Goal: Task Accomplishment & Management: Manage account settings

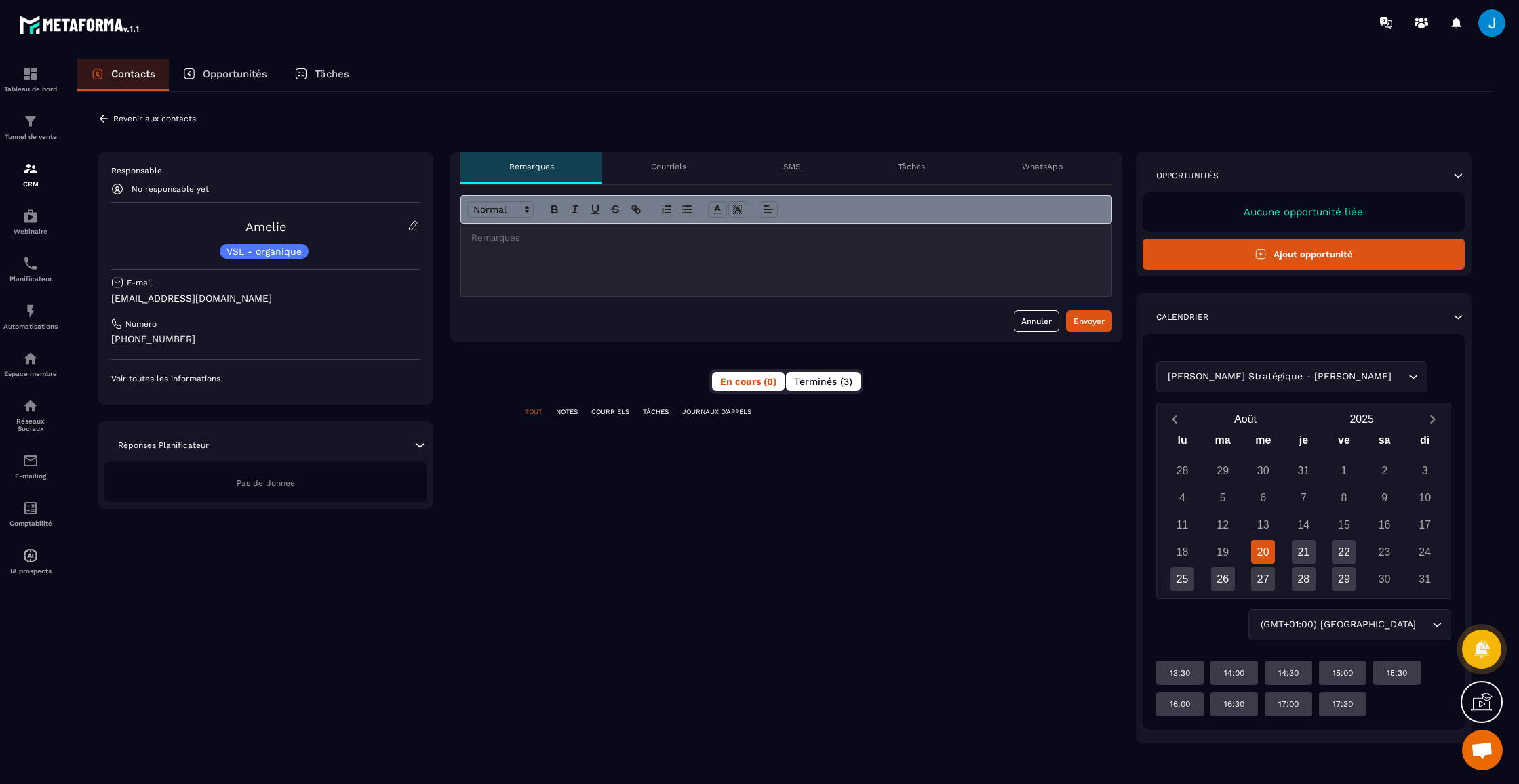
click at [832, 382] on span "Terminés (3)" at bounding box center [823, 381] width 58 height 11
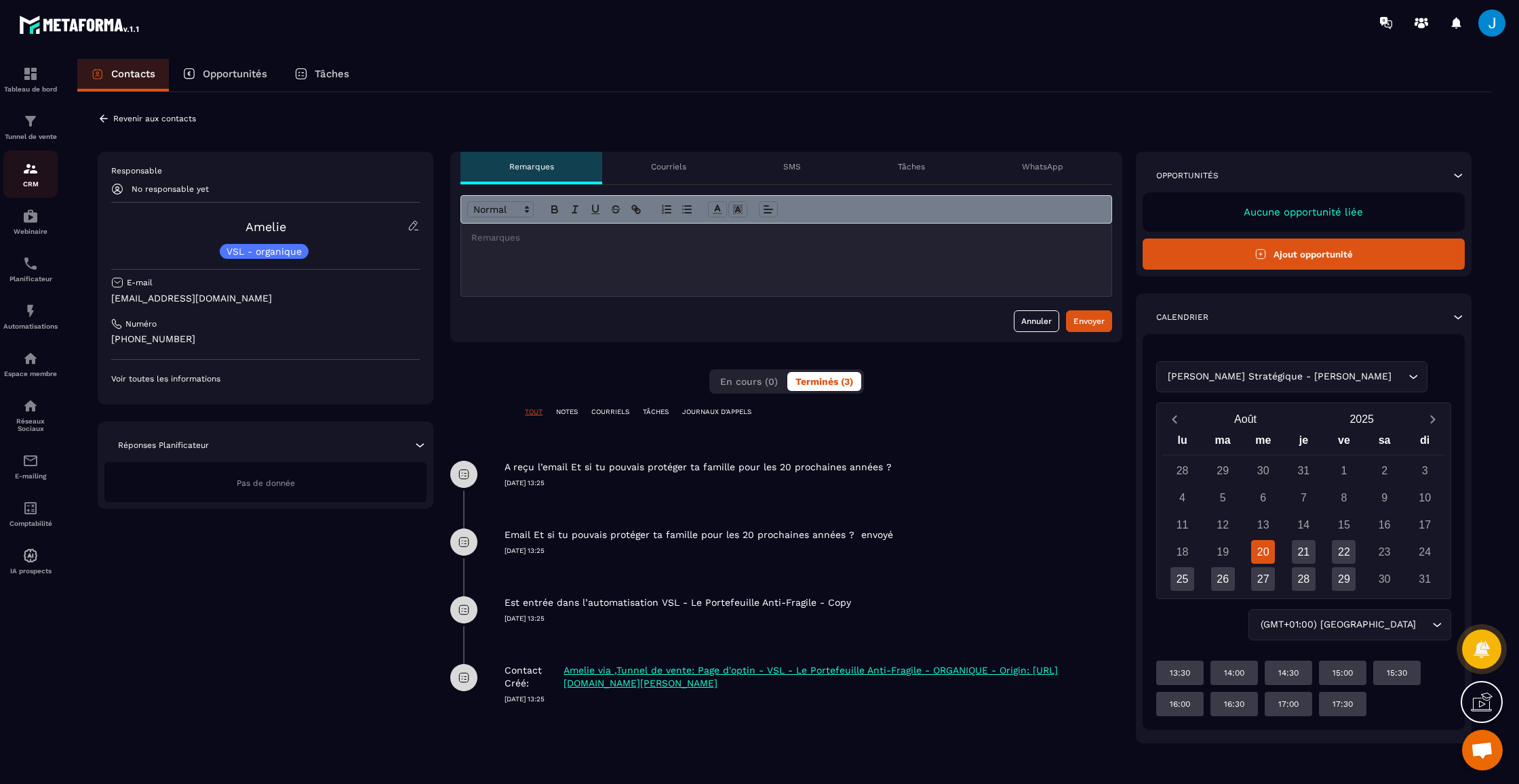
click at [30, 183] on p "CRM" at bounding box center [30, 184] width 54 height 8
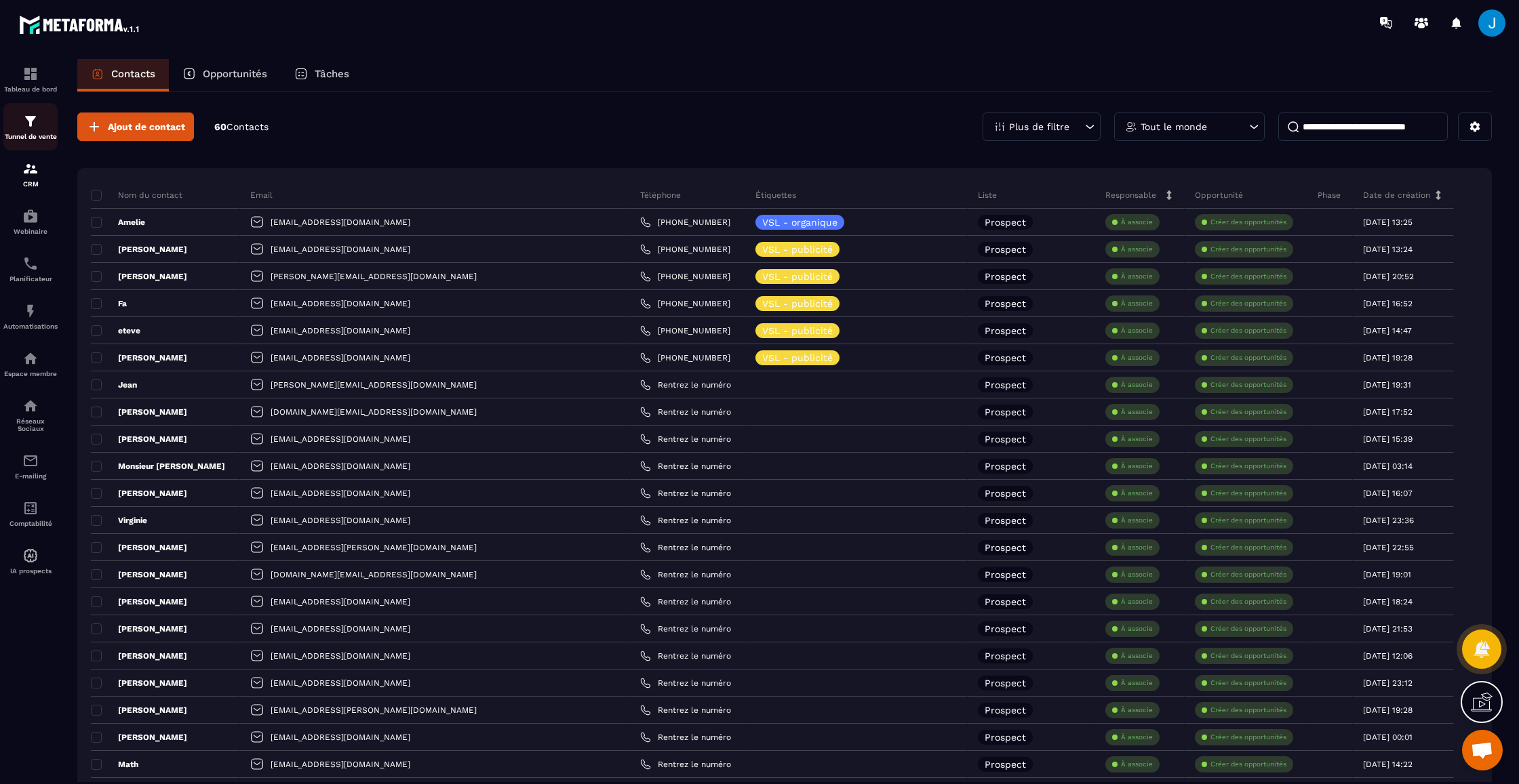
click at [25, 130] on div "Tunnel de vente" at bounding box center [30, 127] width 54 height 27
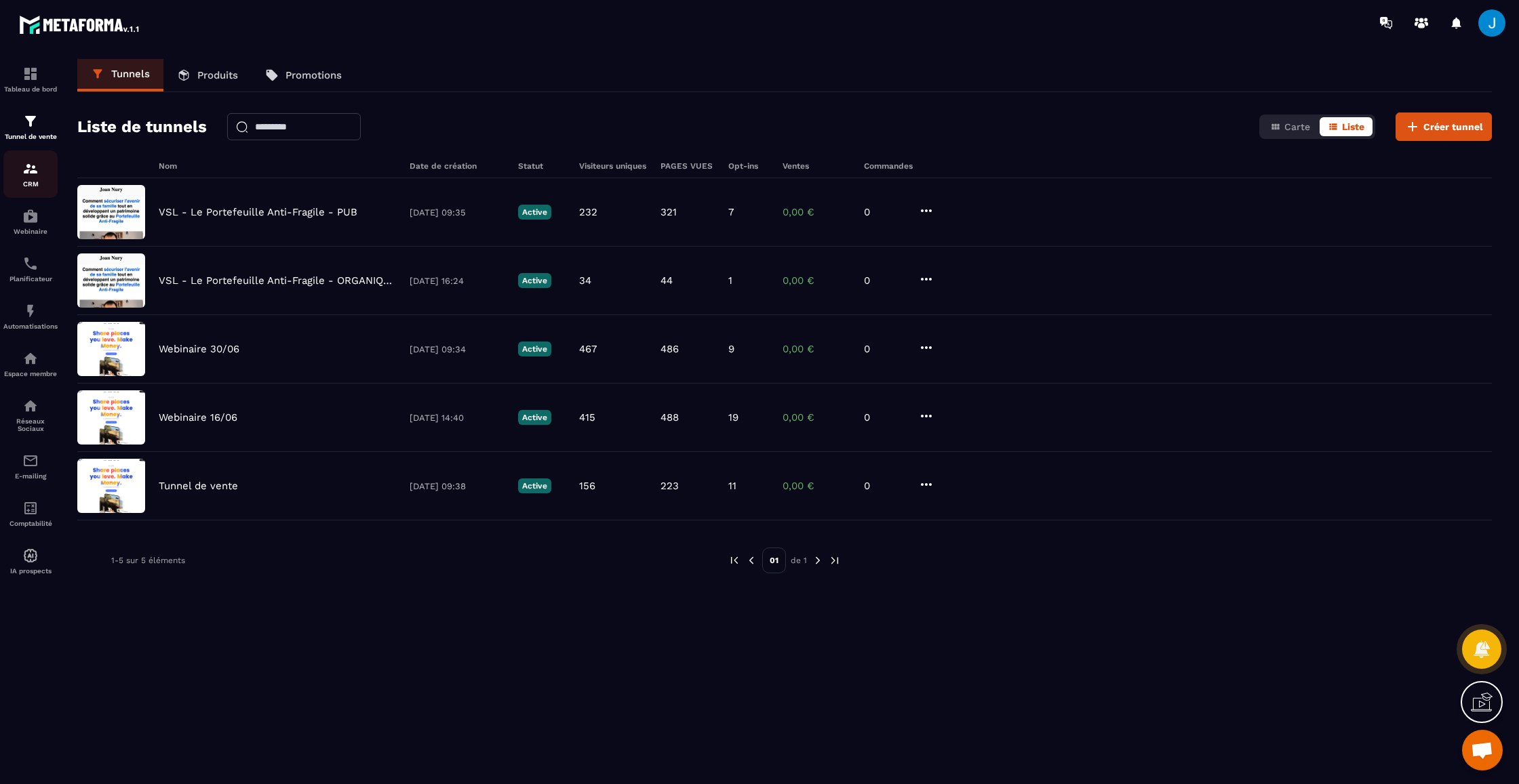
click at [30, 181] on p "CRM" at bounding box center [30, 184] width 54 height 8
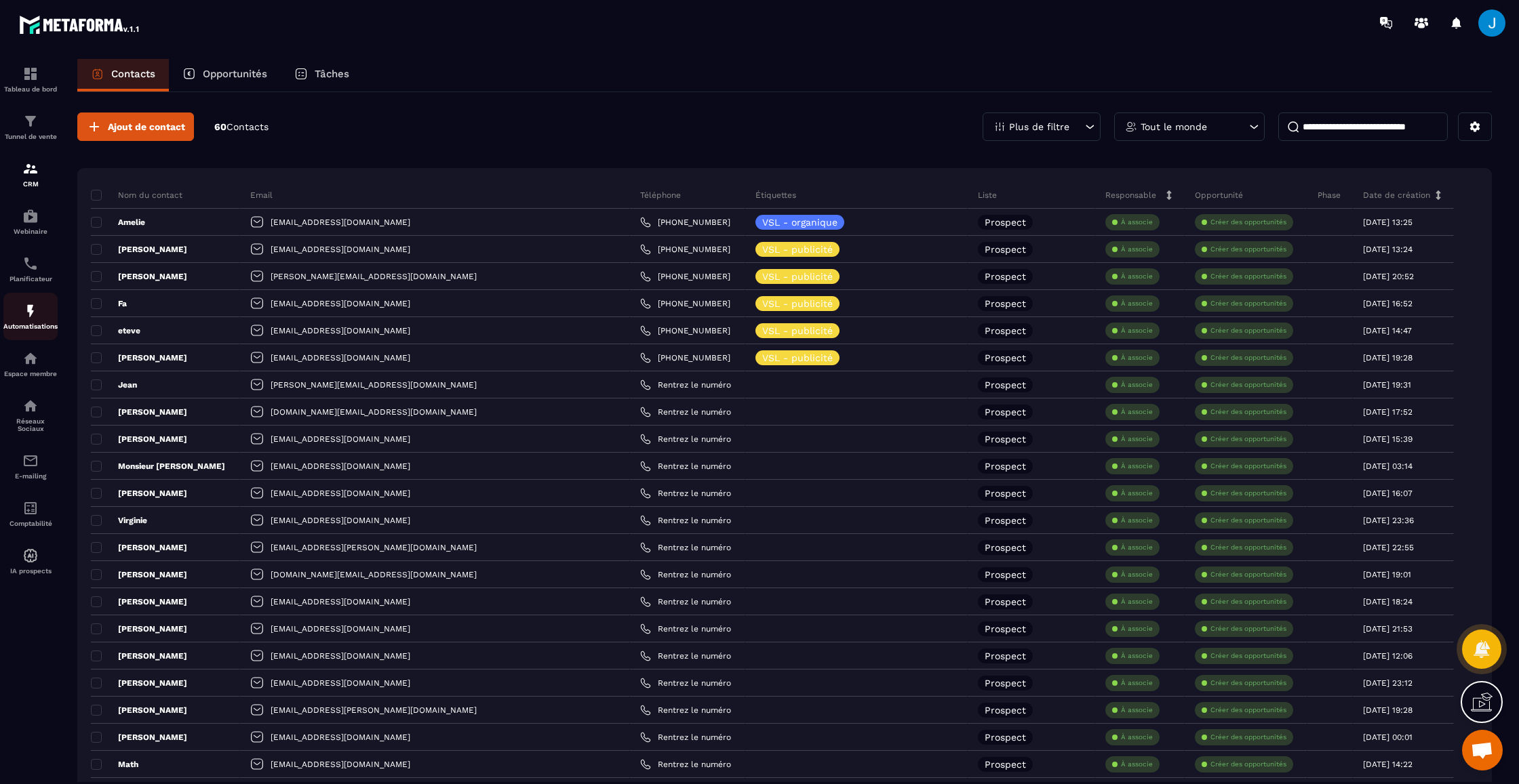
click at [36, 311] on img at bounding box center [31, 311] width 17 height 17
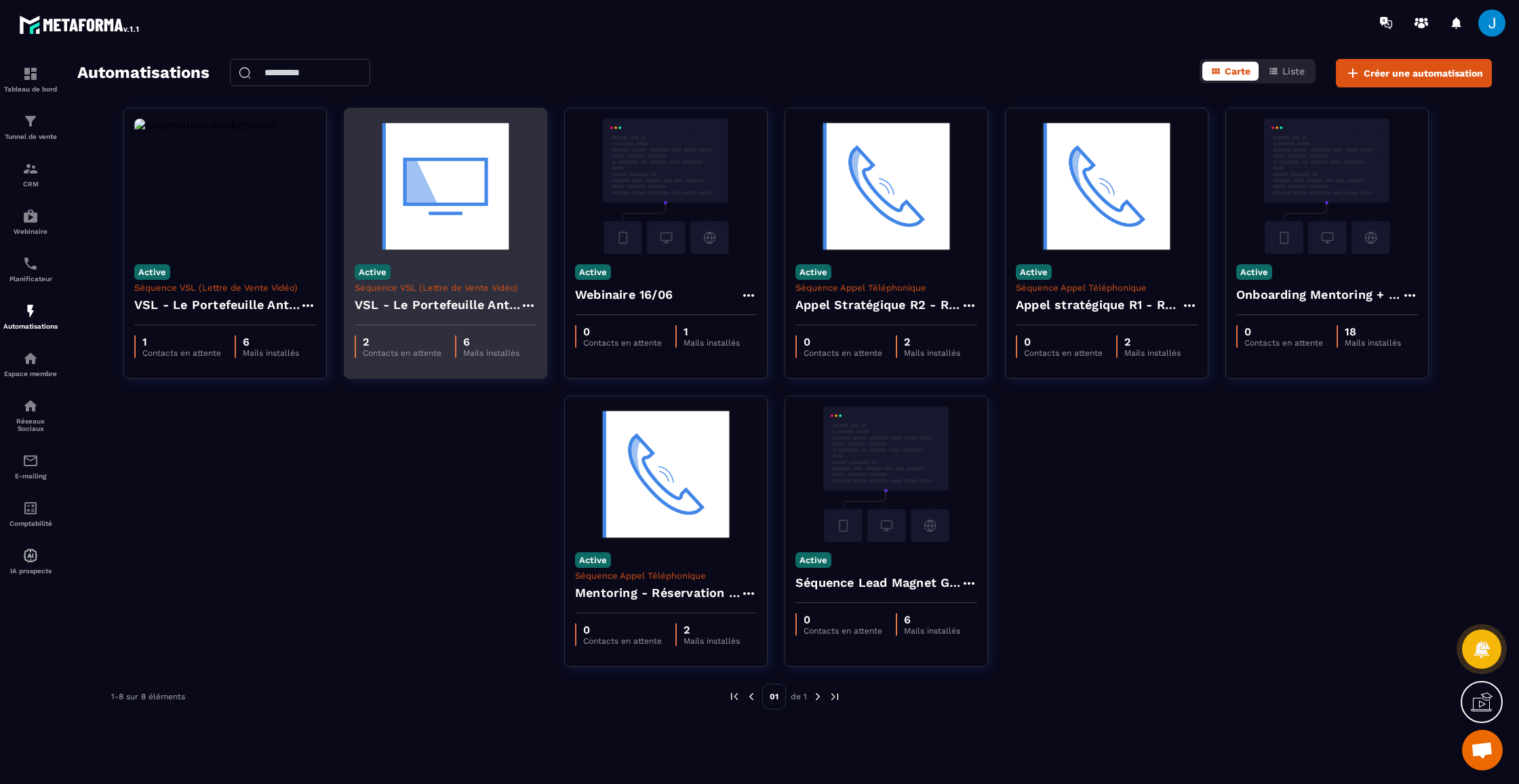
click at [402, 234] on img at bounding box center [446, 186] width 182 height 135
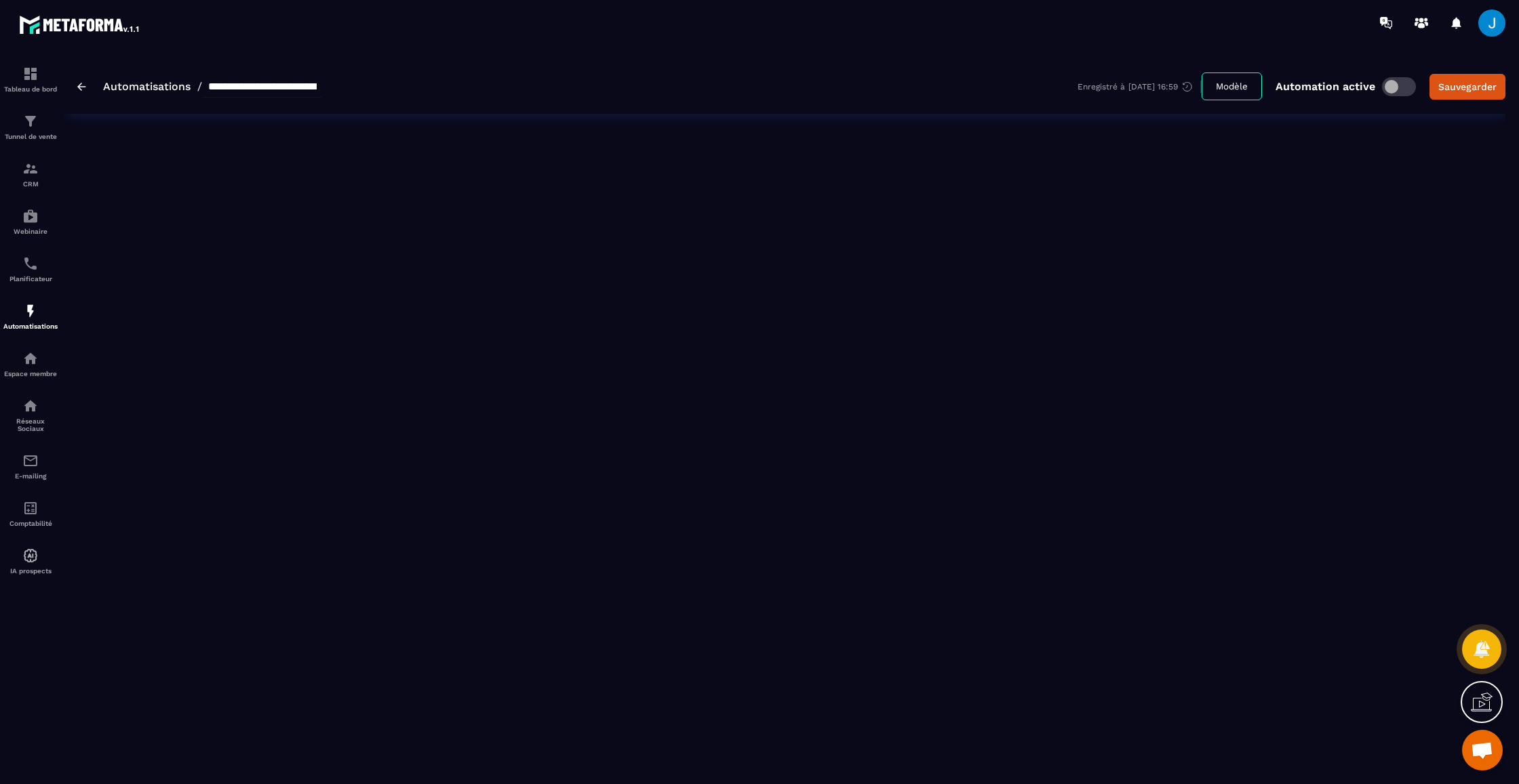
type input "**********"
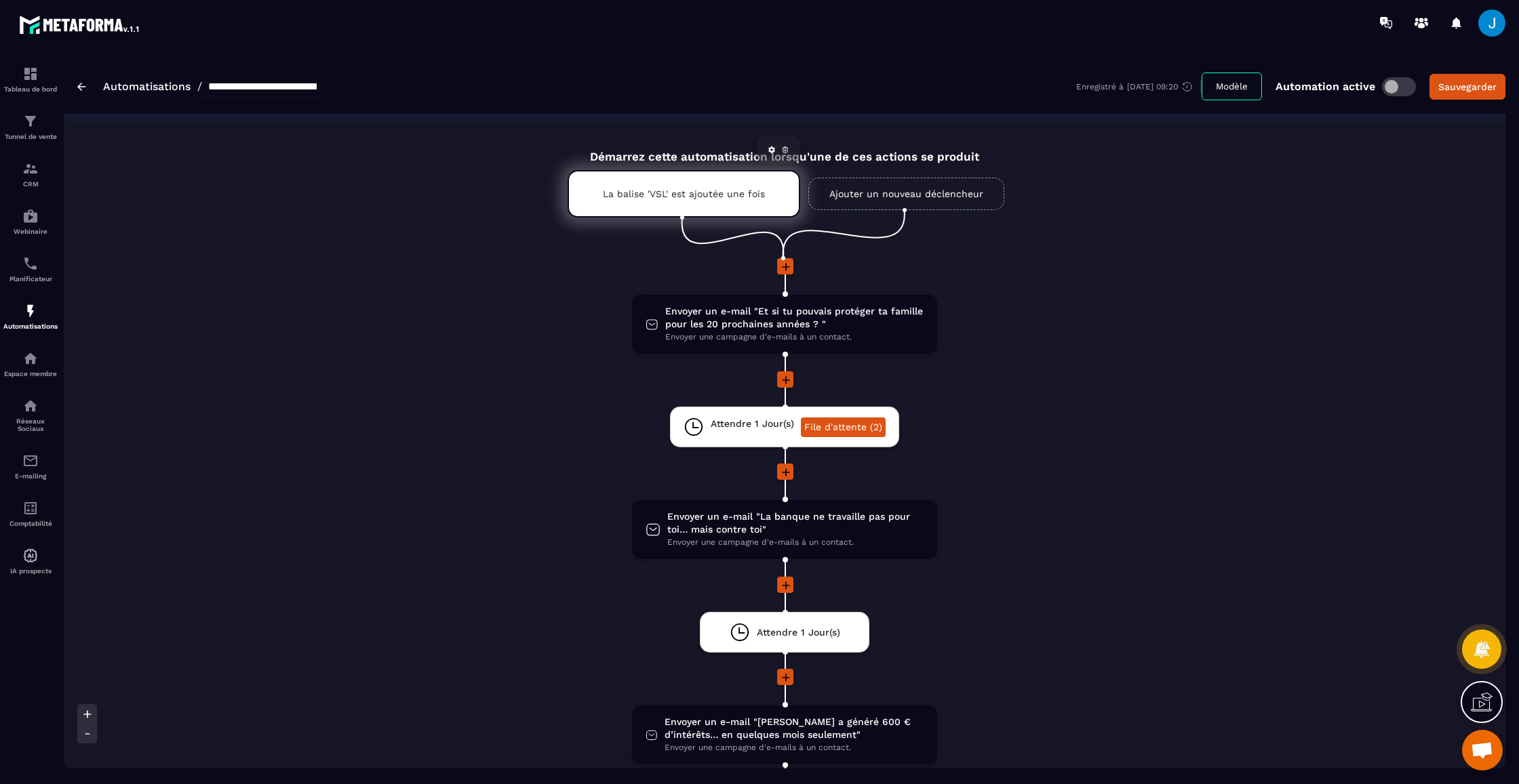
click at [718, 207] on div "La balise 'VSL' est ajoutée une fois" at bounding box center [683, 194] width 232 height 48
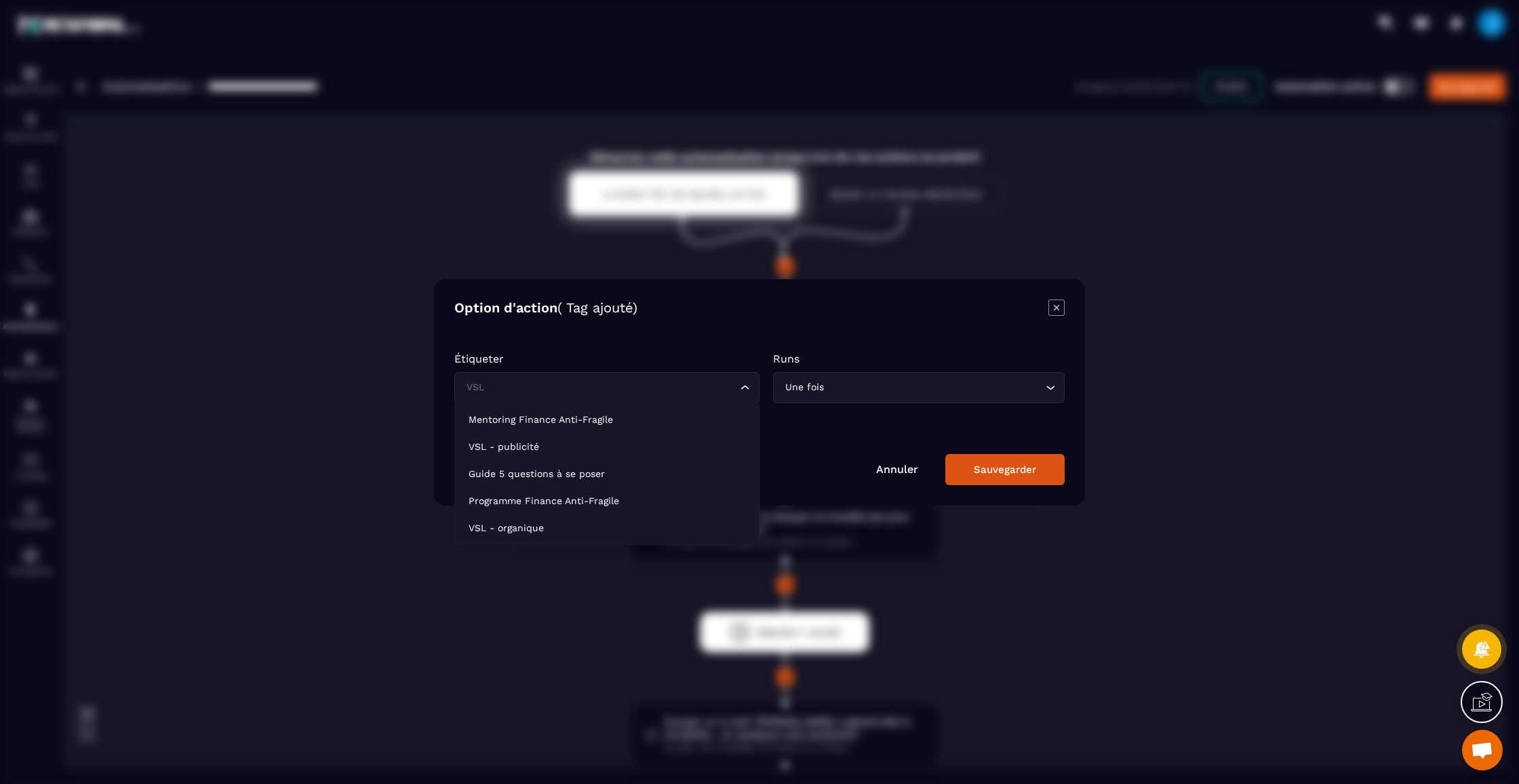
click at [614, 394] on input "Search for option" at bounding box center [600, 388] width 274 height 15
click at [551, 448] on p "VSL - publicité" at bounding box center [607, 447] width 277 height 14
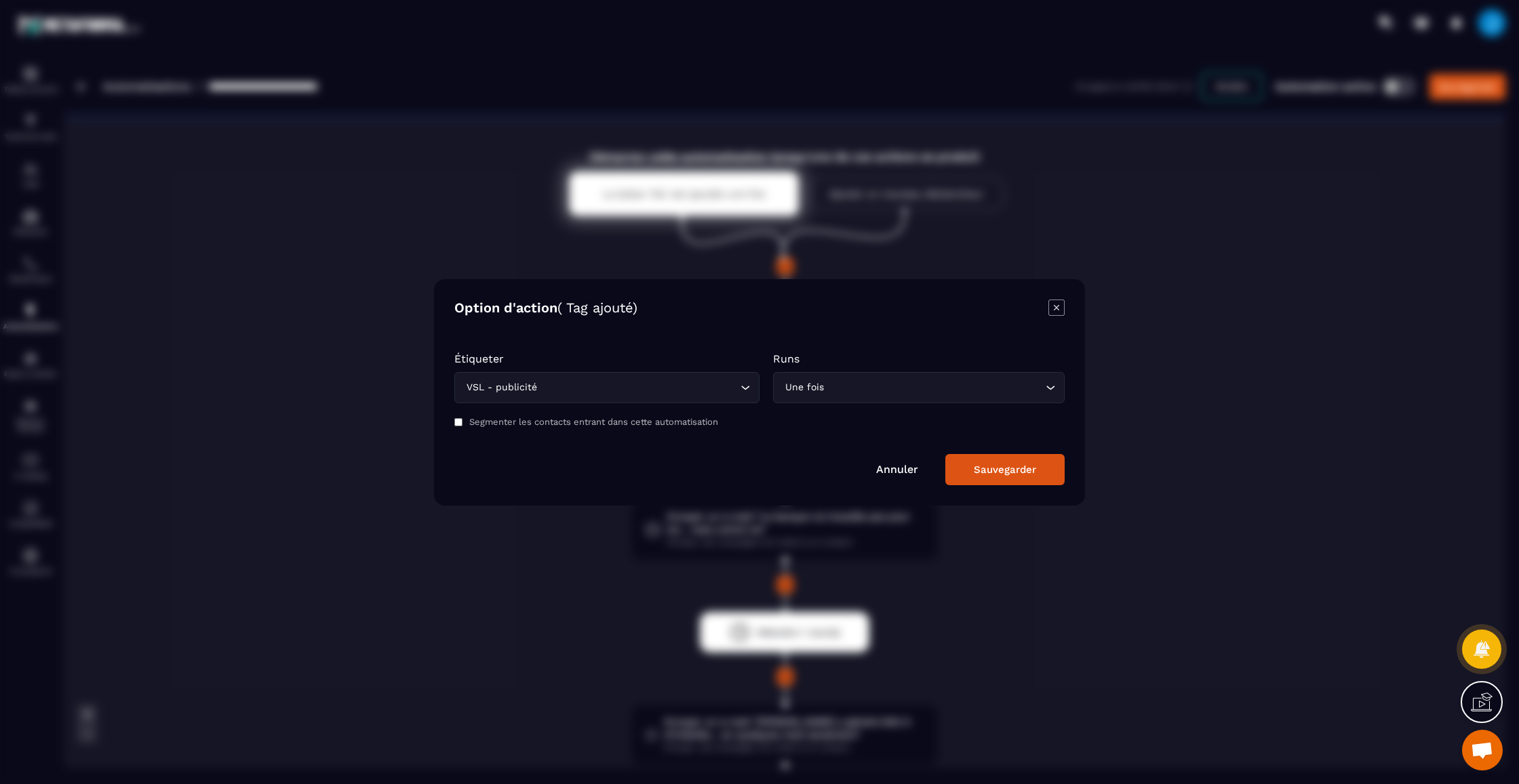
click at [1030, 474] on div "Sauvegarder" at bounding box center [1005, 469] width 62 height 12
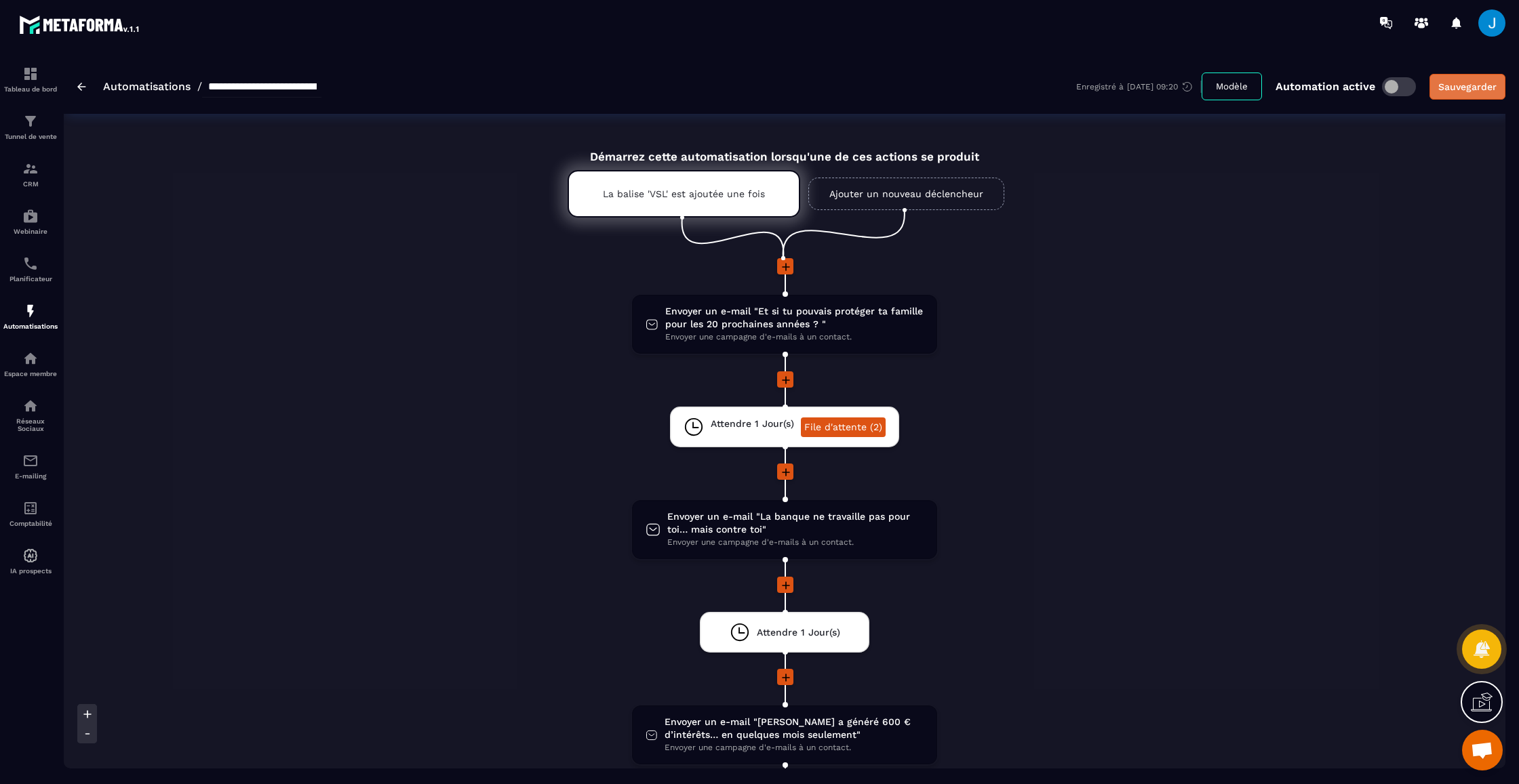
click at [1491, 90] on div "Sauvegarder" at bounding box center [1467, 87] width 58 height 14
click at [607, 185] on div "La balise 'VSL' est ajoutée une fois" at bounding box center [683, 194] width 232 height 48
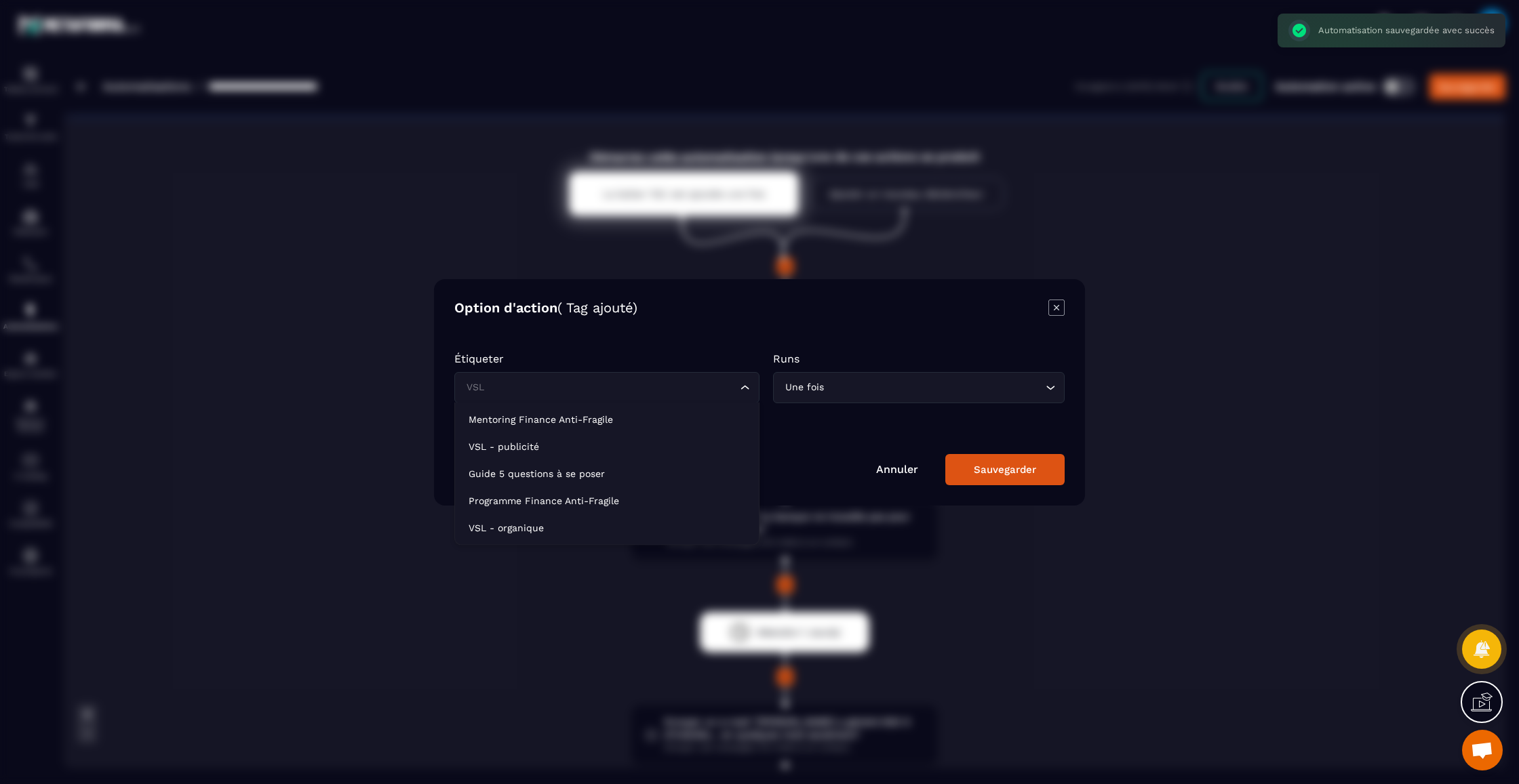
click at [712, 395] on div "VSL Loading..." at bounding box center [607, 387] width 305 height 31
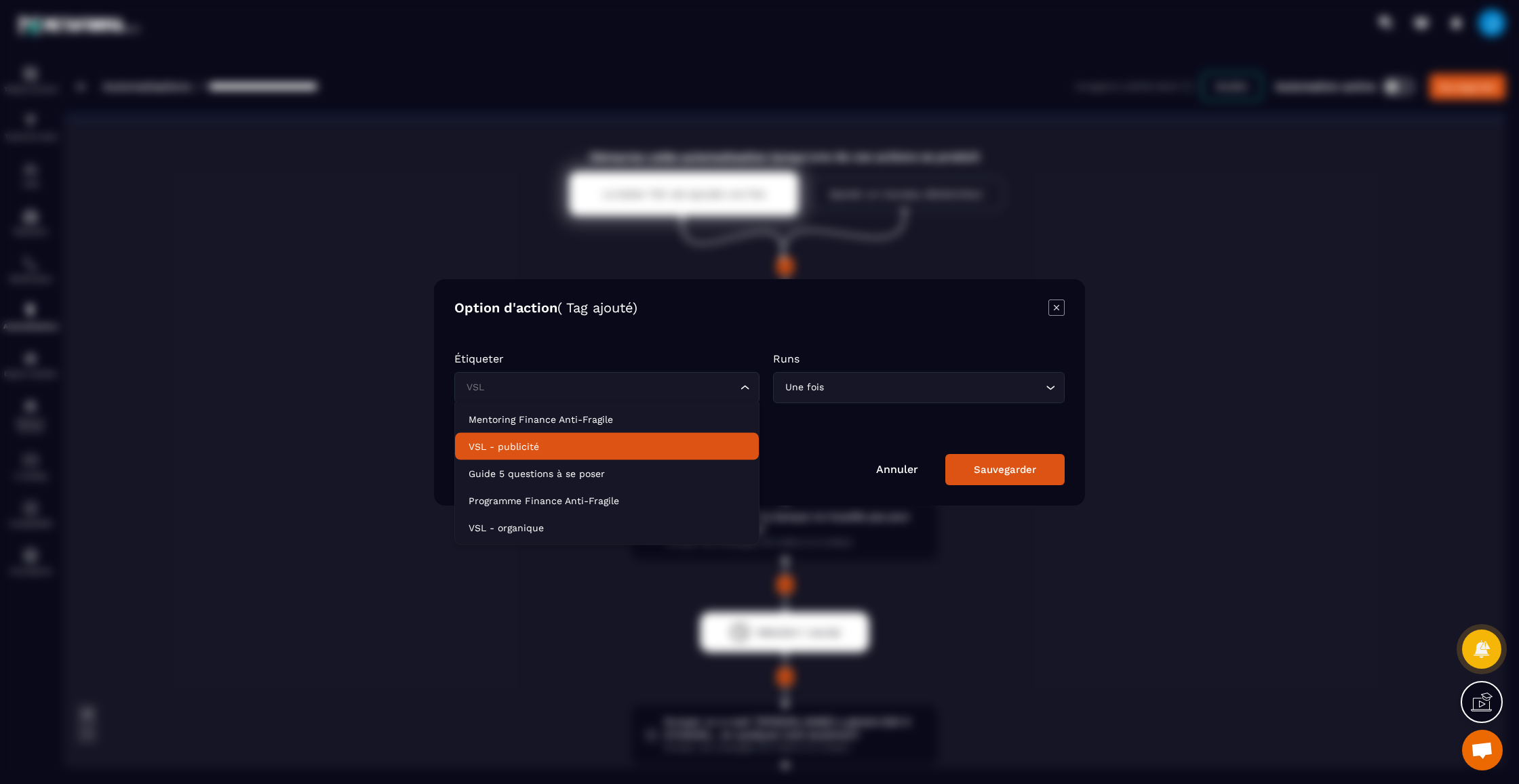
click at [578, 447] on p "VSL - publicité" at bounding box center [607, 447] width 277 height 14
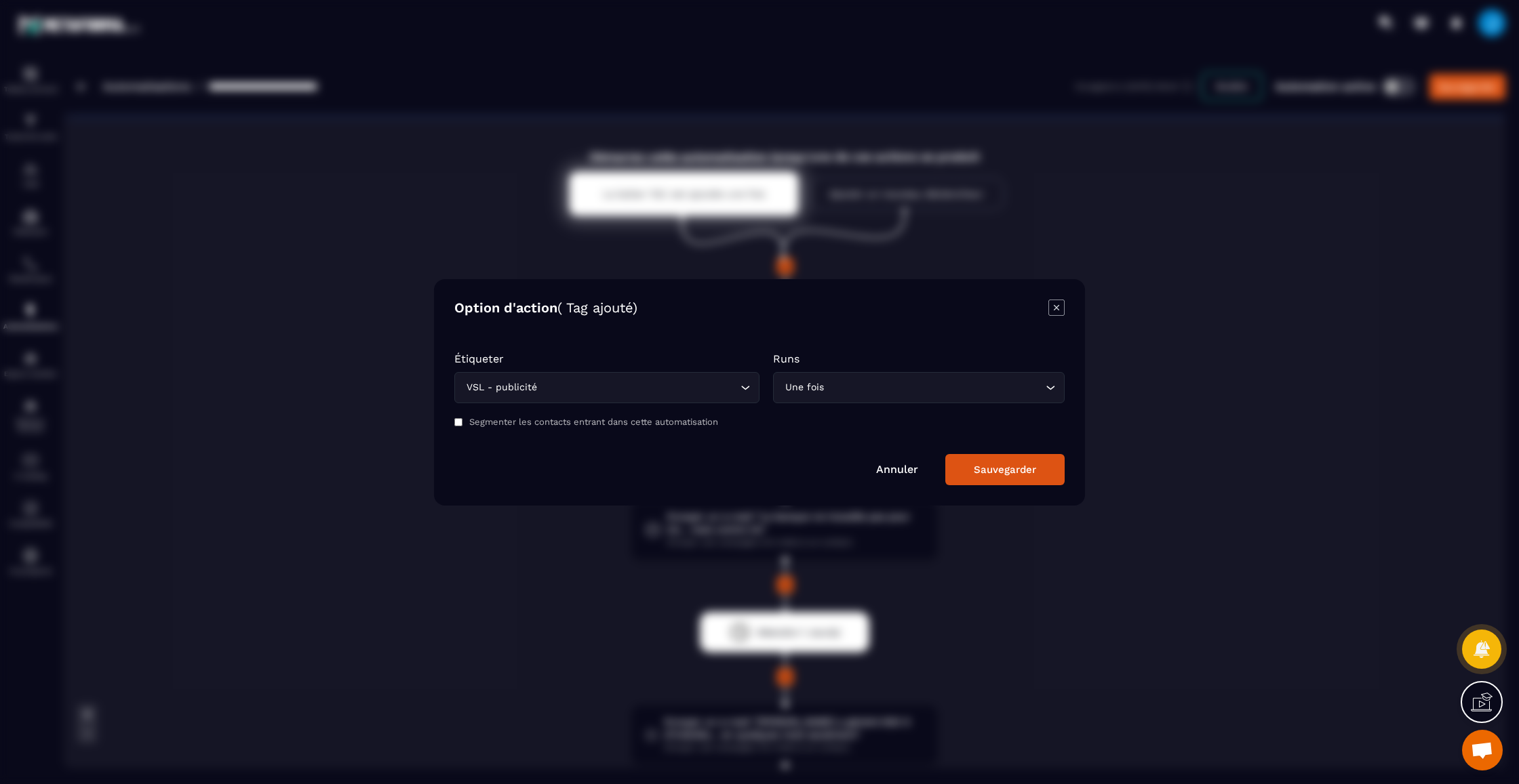
click at [986, 457] on button "Sauvegarder" at bounding box center [1005, 469] width 120 height 31
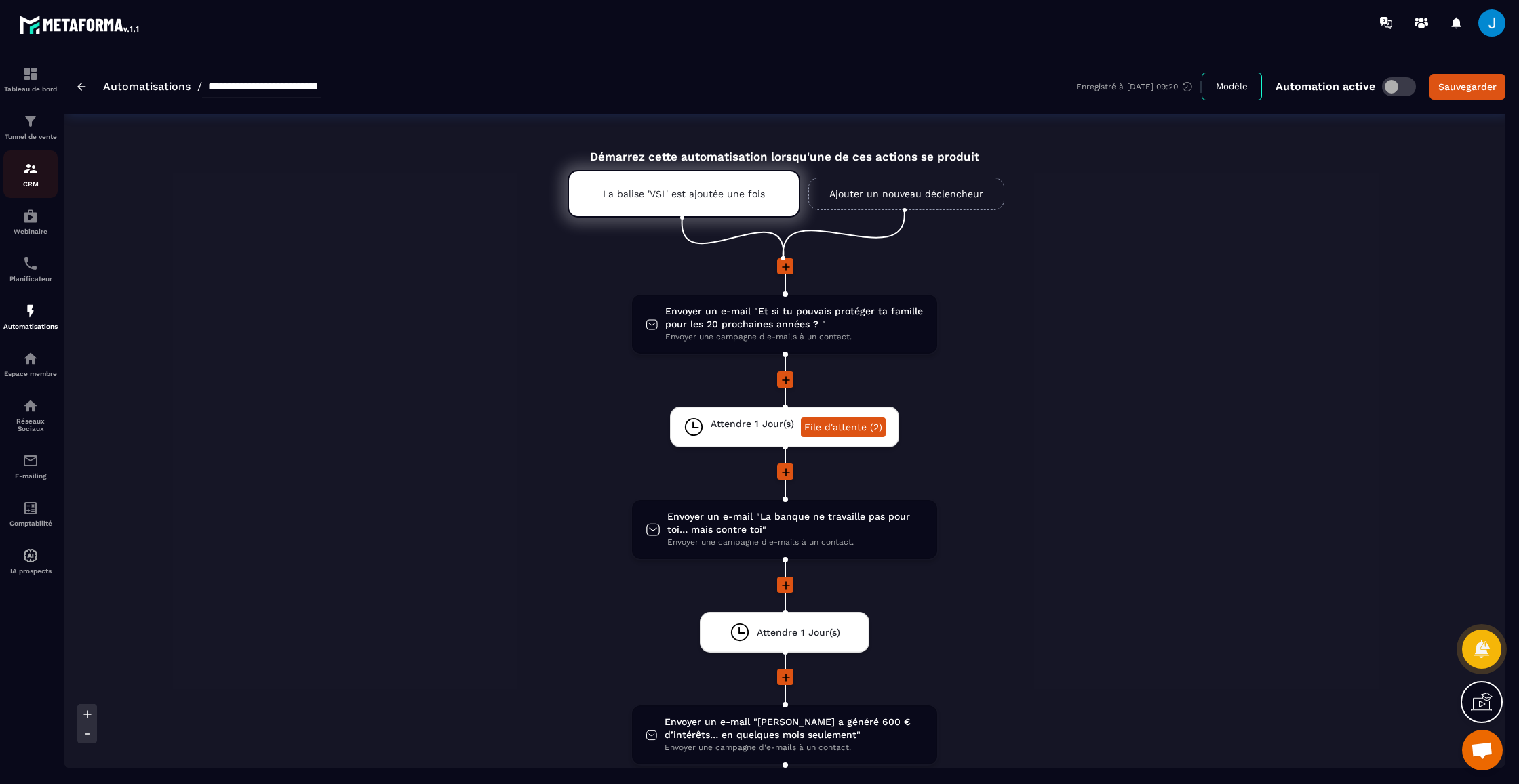
click at [39, 182] on p "CRM" at bounding box center [30, 184] width 54 height 8
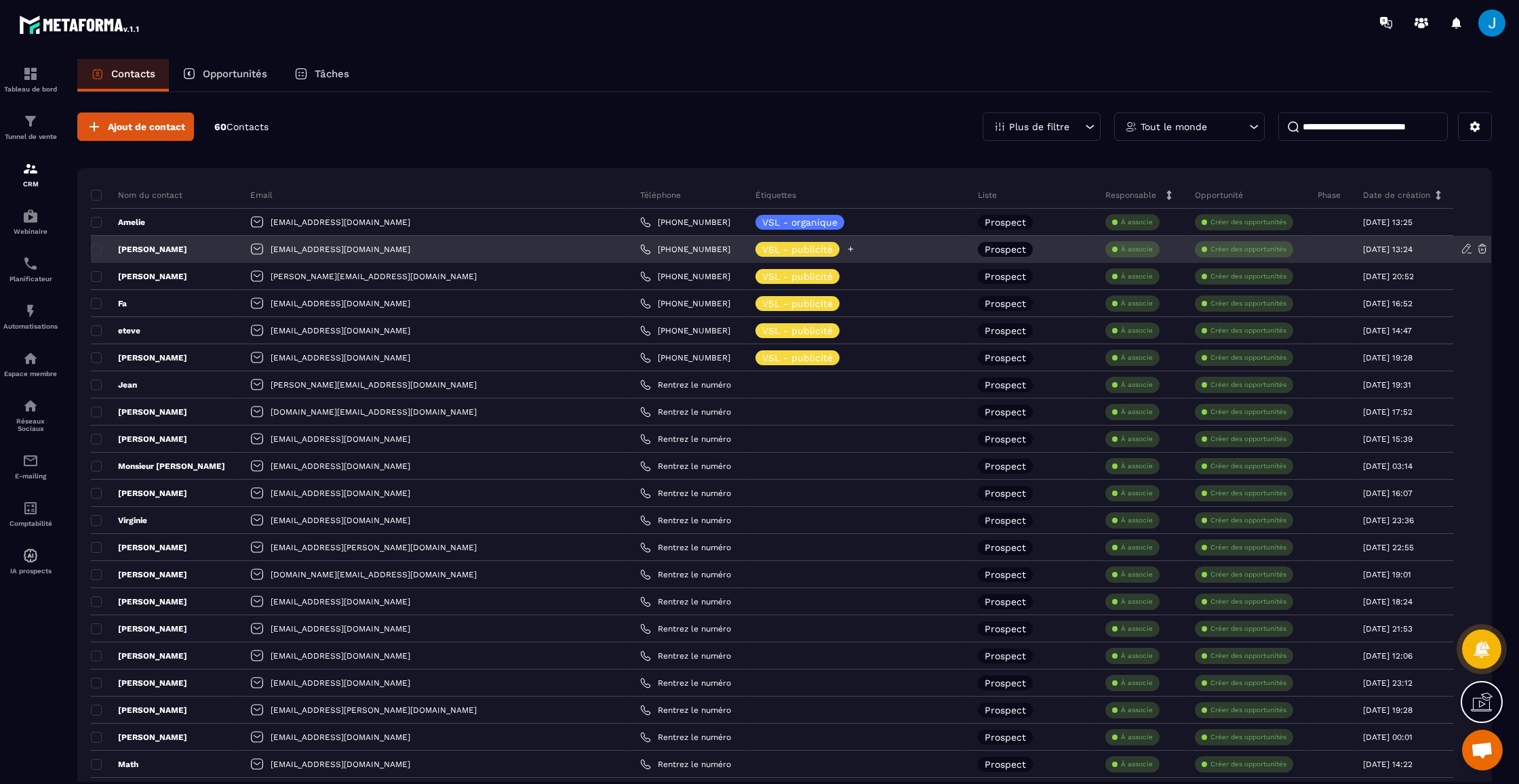
click at [762, 248] on p "VSL - publicité" at bounding box center [797, 249] width 70 height 10
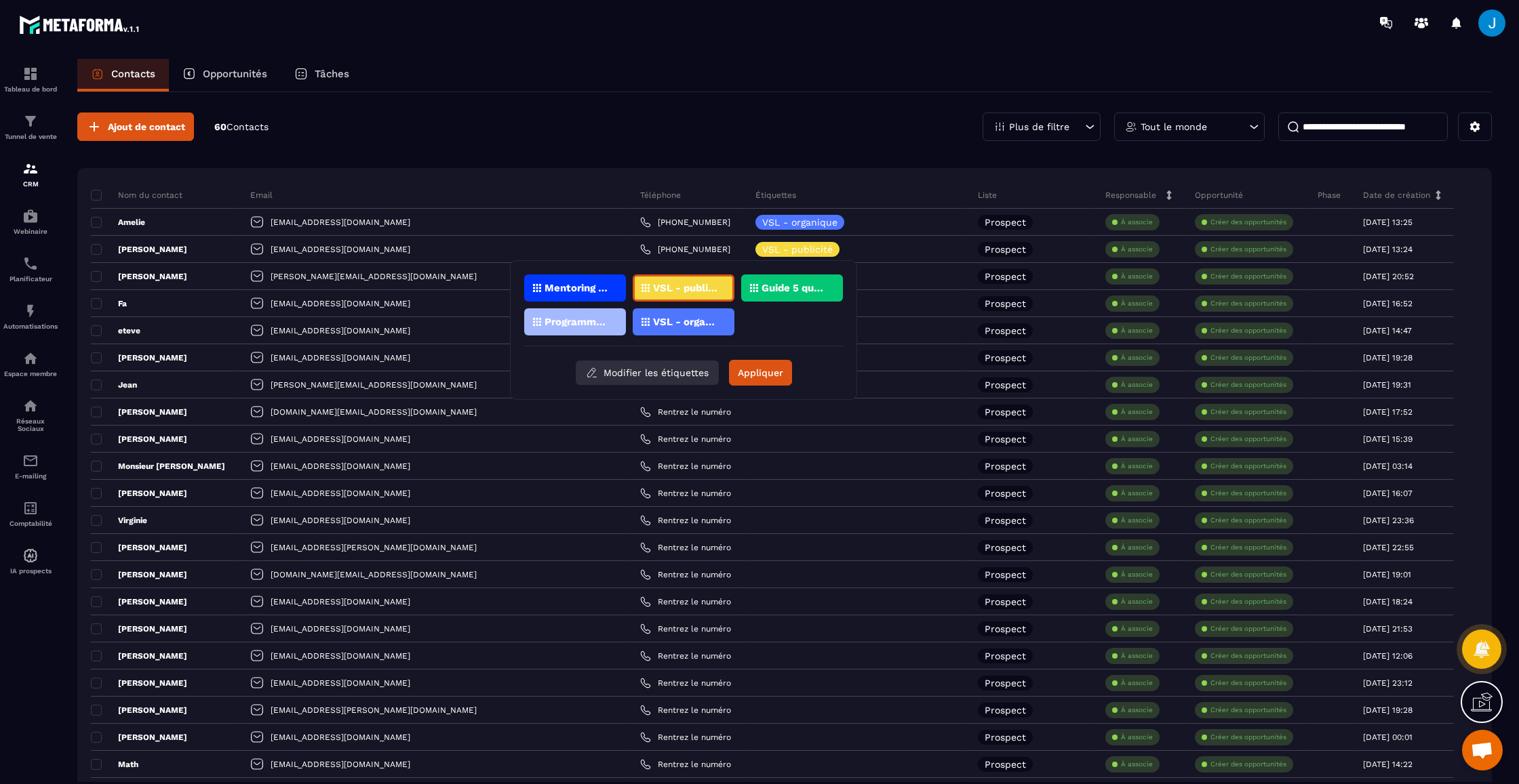
click at [656, 377] on button "Modifier les étiquettes" at bounding box center [647, 373] width 143 height 24
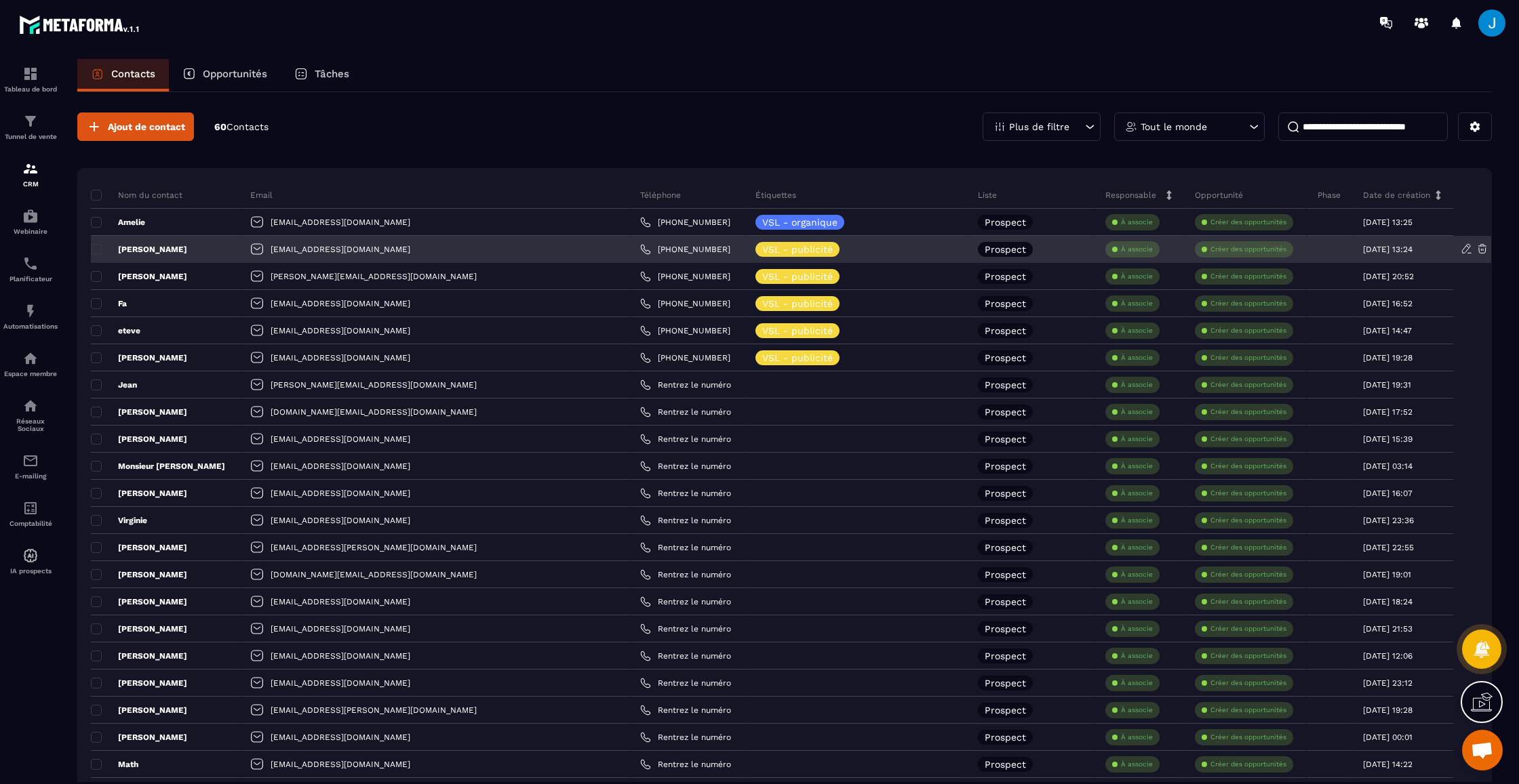
click at [135, 256] on div "[PERSON_NAME]" at bounding box center [165, 249] width 149 height 27
